Goal: Task Accomplishment & Management: Use online tool/utility

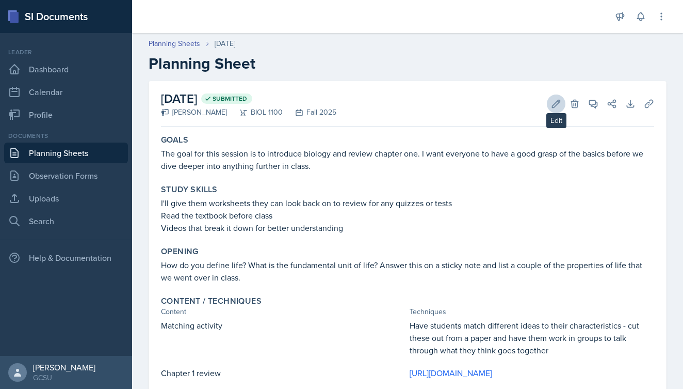
click at [561, 105] on icon at bounding box center [556, 104] width 10 height 10
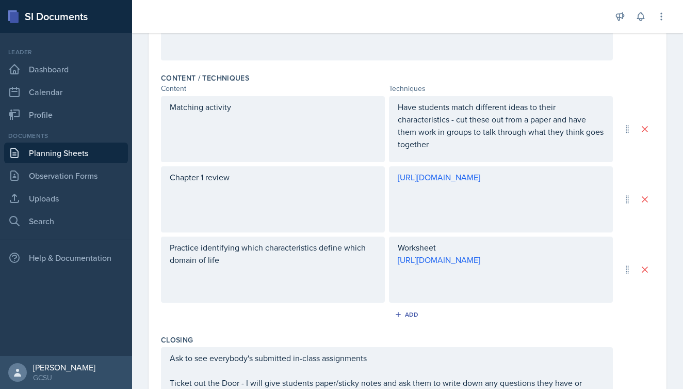
scroll to position [310, 0]
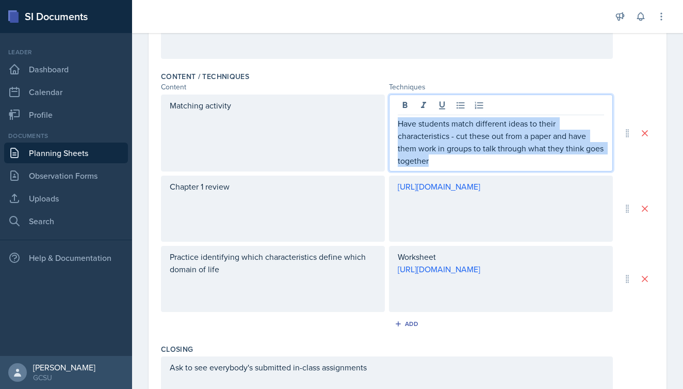
drag, startPoint x: 398, startPoint y: 104, endPoint x: 447, endPoint y: 176, distance: 86.9
click at [447, 176] on div "Matching activity Have students match different ideas to their characteristics …" at bounding box center [408, 202] width 494 height 217
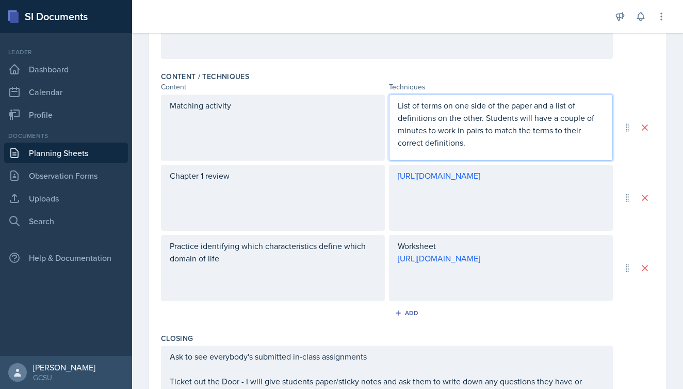
click at [650, 94] on div "Matching activity List of terms on one side of the paper and a list of definiti…" at bounding box center [408, 127] width 494 height 66
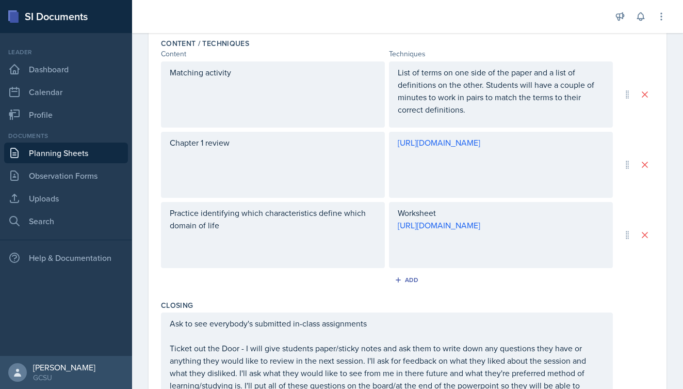
scroll to position [345, 0]
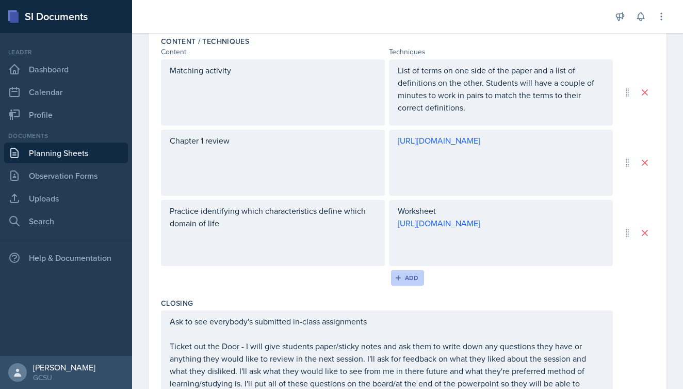
click at [408, 280] on div "Add" at bounding box center [408, 278] width 22 height 8
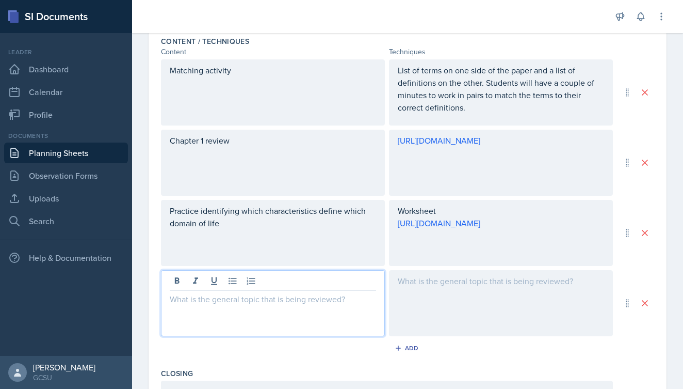
click at [278, 284] on div at bounding box center [273, 303] width 224 height 66
click at [469, 292] on div at bounding box center [501, 303] width 224 height 66
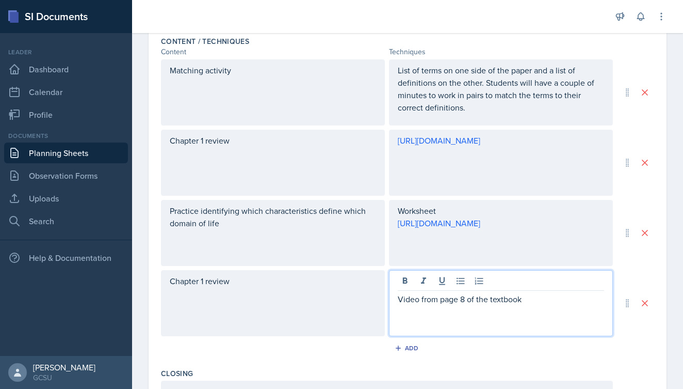
click at [524, 351] on div "Add" at bounding box center [408, 350] width 494 height 20
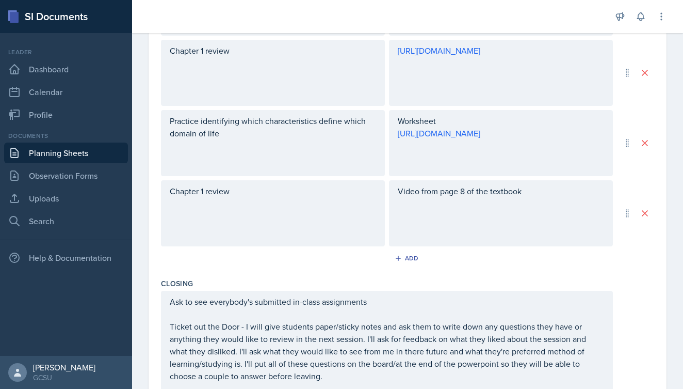
scroll to position [433, 0]
click at [536, 211] on div "Video from page 8 of the textbook" at bounding box center [501, 215] width 224 height 66
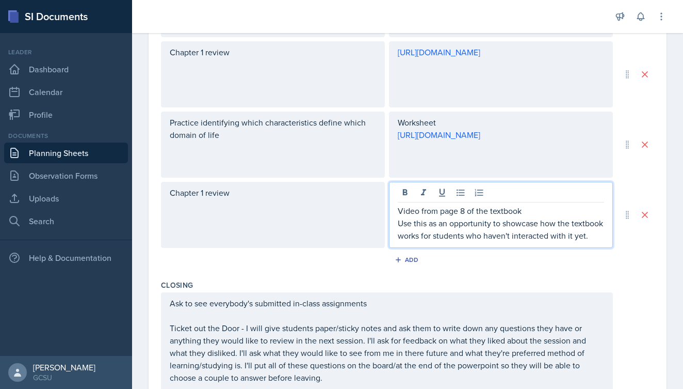
click at [628, 272] on div "Add" at bounding box center [408, 262] width 494 height 20
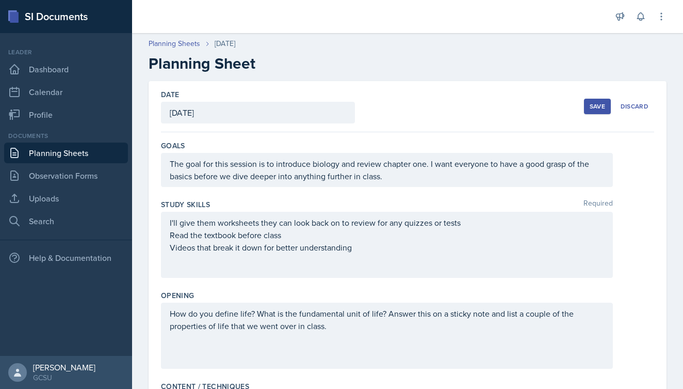
scroll to position [0, 0]
click at [598, 105] on div "Save" at bounding box center [597, 106] width 15 height 8
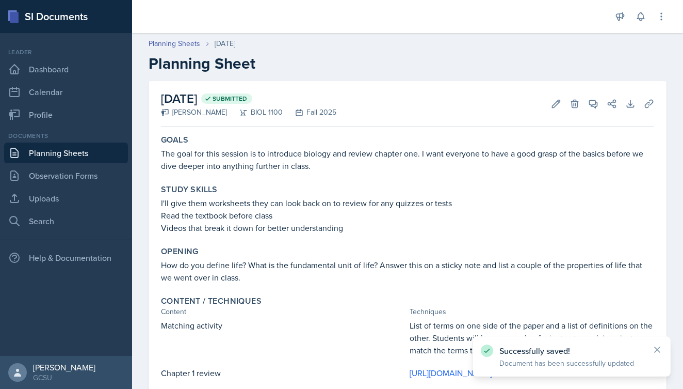
click at [77, 155] on link "Planning Sheets" at bounding box center [66, 152] width 124 height 21
